Goal: Information Seeking & Learning: Understand process/instructions

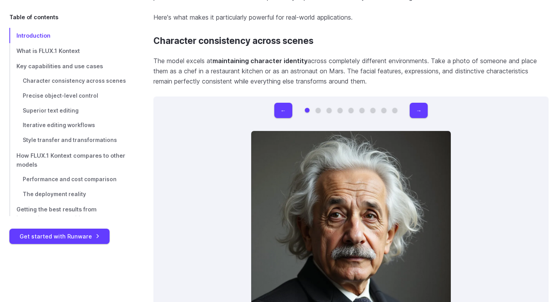
scroll to position [2218, 0]
click at [419, 108] on button "→" at bounding box center [419, 109] width 18 height 15
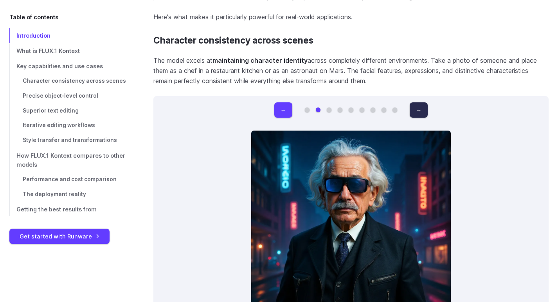
click at [419, 108] on button "→" at bounding box center [419, 109] width 18 height 15
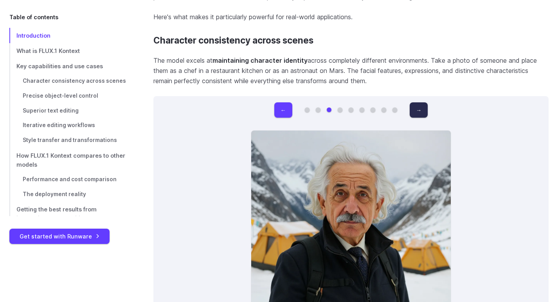
click at [419, 108] on button "→" at bounding box center [419, 109] width 18 height 15
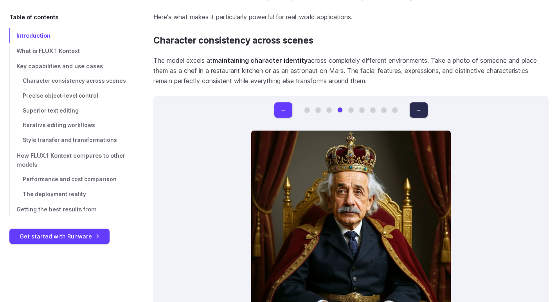
click at [419, 108] on button "→" at bounding box center [419, 109] width 18 height 15
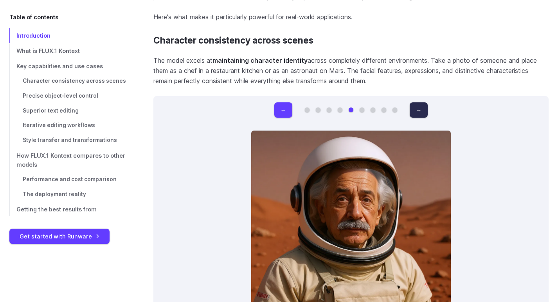
click at [419, 108] on button "→" at bounding box center [419, 109] width 18 height 15
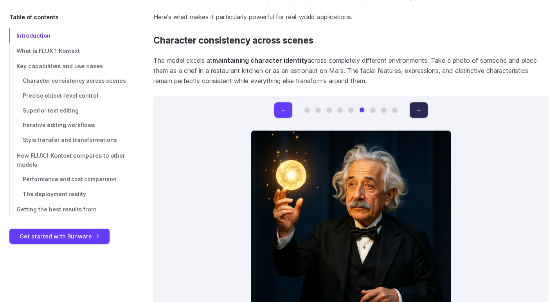
click at [419, 108] on button "→" at bounding box center [419, 109] width 18 height 15
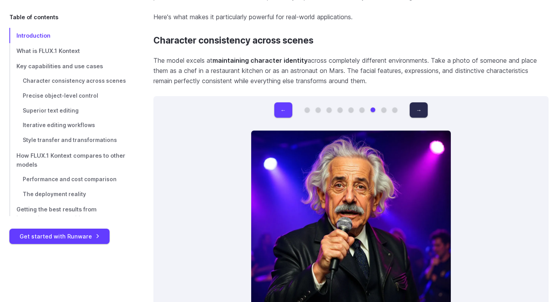
click at [419, 108] on button "→" at bounding box center [419, 109] width 18 height 15
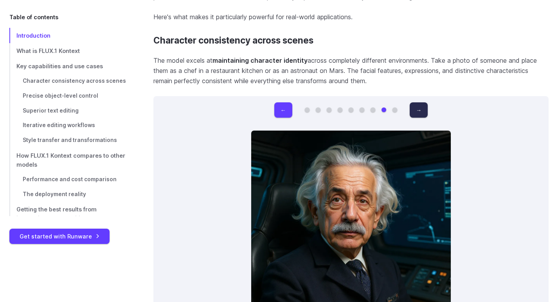
click at [419, 108] on button "→" at bounding box center [419, 109] width 18 height 15
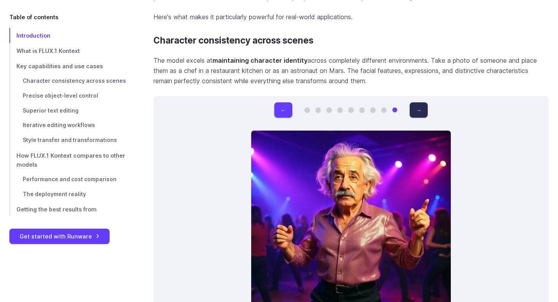
click at [419, 108] on button "→" at bounding box center [419, 109] width 18 height 15
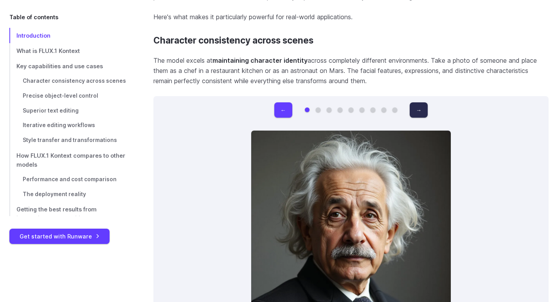
click at [419, 108] on button "→" at bounding box center [419, 109] width 18 height 15
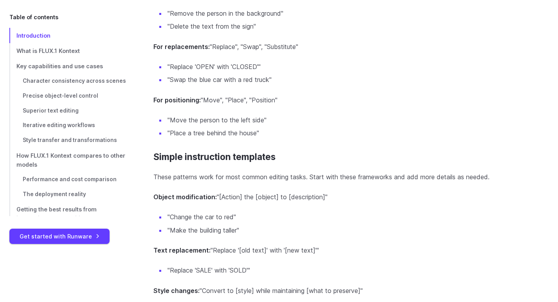
scroll to position [6761, 0]
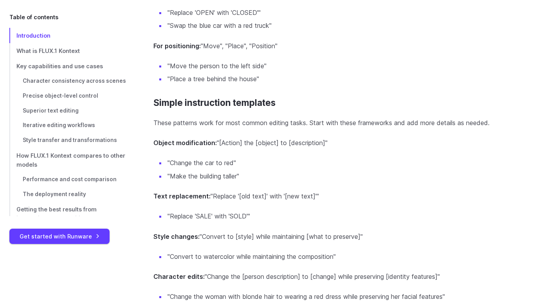
click at [195, 177] on section "Simple instruction templates These patterns work for most common editing tasks.…" at bounding box center [351, 200] width 395 height 204
click at [198, 163] on li ""Change the car to red"" at bounding box center [357, 163] width 383 height 10
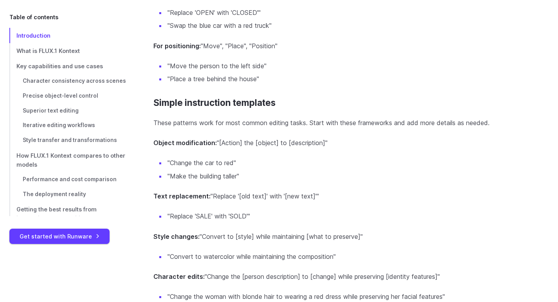
click at [206, 173] on li ""Make the building taller"" at bounding box center [357, 176] width 383 height 10
click at [232, 193] on p "Text replacement: "Replace '[old text]' with '[new text]'"" at bounding box center [351, 196] width 395 height 10
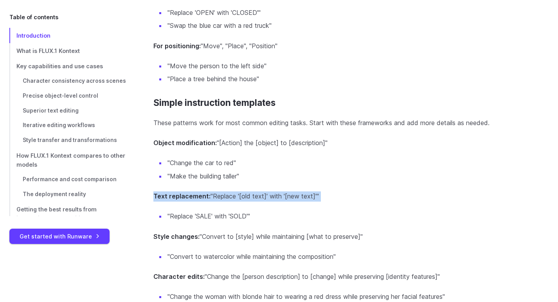
click at [232, 193] on p "Text replacement: "Replace '[old text]' with '[new text]'"" at bounding box center [351, 196] width 395 height 10
click at [270, 193] on p "Text replacement: "Replace '[old text]' with '[new text]'"" at bounding box center [351, 196] width 395 height 10
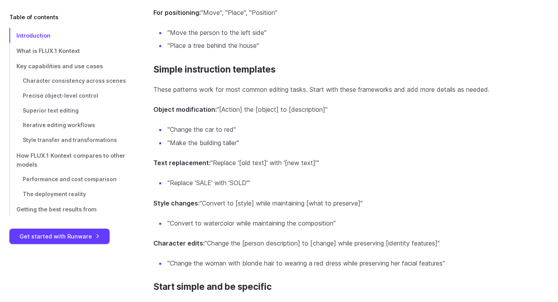
scroll to position [6798, 0]
